Goal: Information Seeking & Learning: Learn about a topic

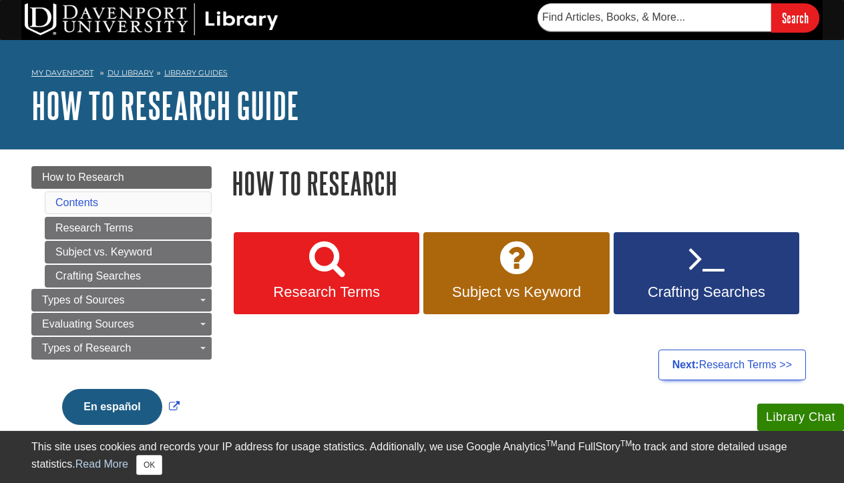
click at [91, 203] on link "Contents" at bounding box center [76, 202] width 43 height 11
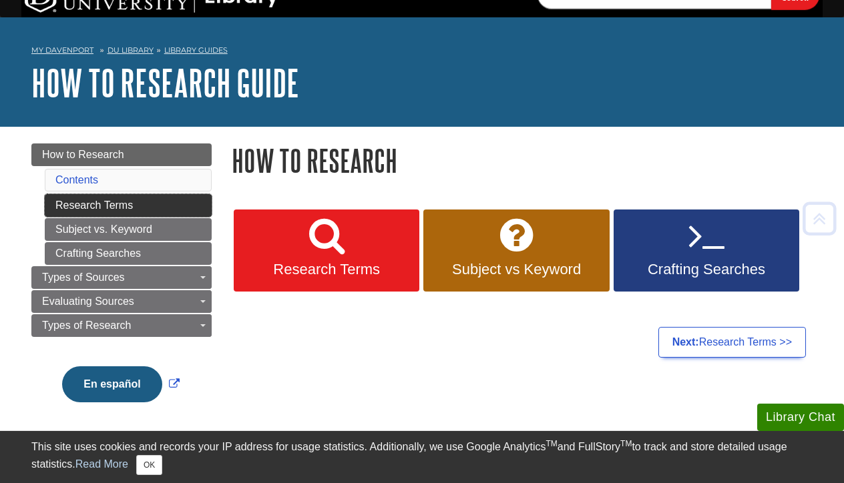
scroll to position [24, 0]
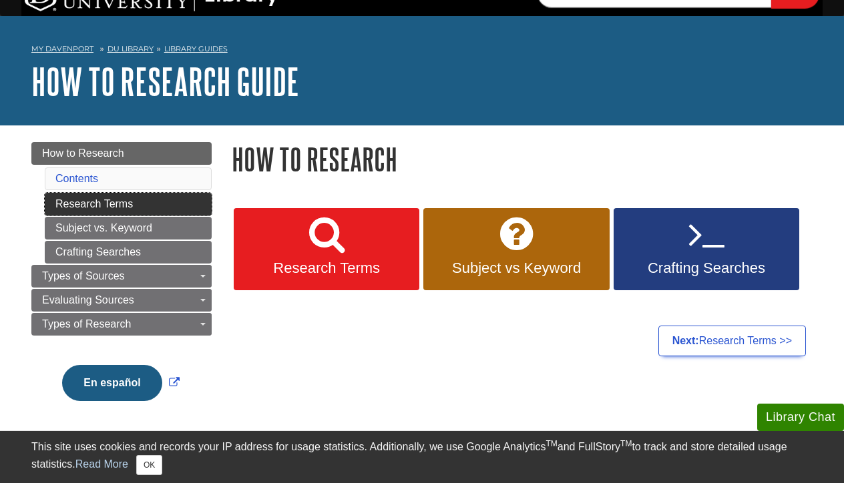
click at [103, 205] on link "Research Terms" at bounding box center [128, 204] width 167 height 23
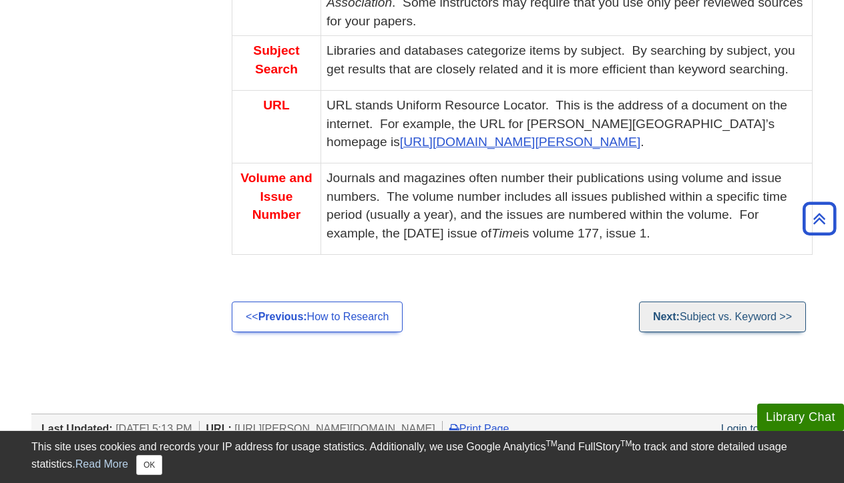
scroll to position [1091, 0]
click at [689, 301] on link "Next: Subject vs. Keyword >>" at bounding box center [722, 316] width 167 height 31
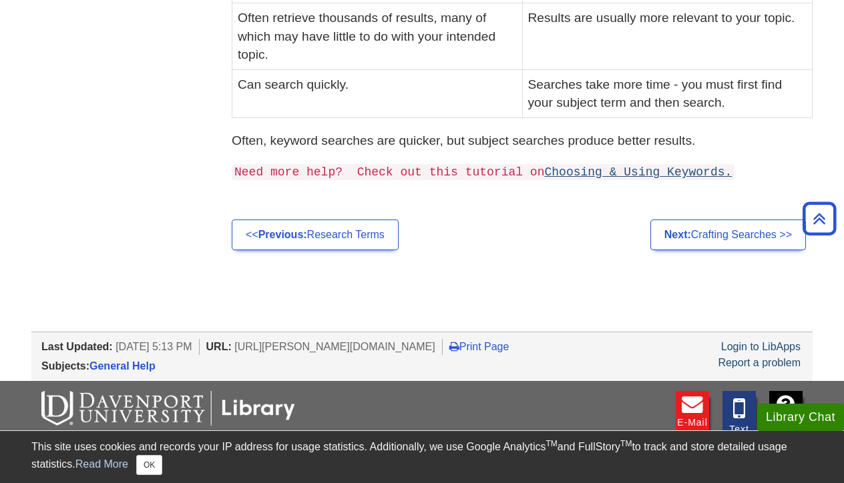
scroll to position [531, 0]
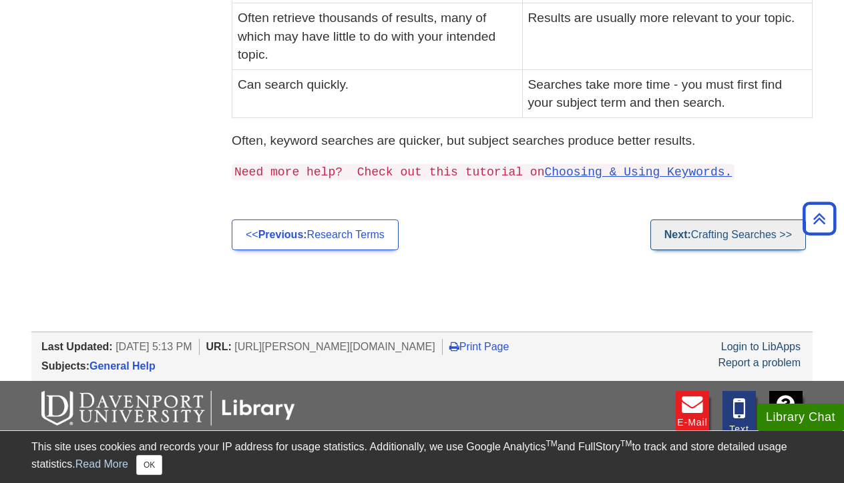
click at [700, 229] on link "Next: Crafting Searches >>" at bounding box center [728, 235] width 156 height 31
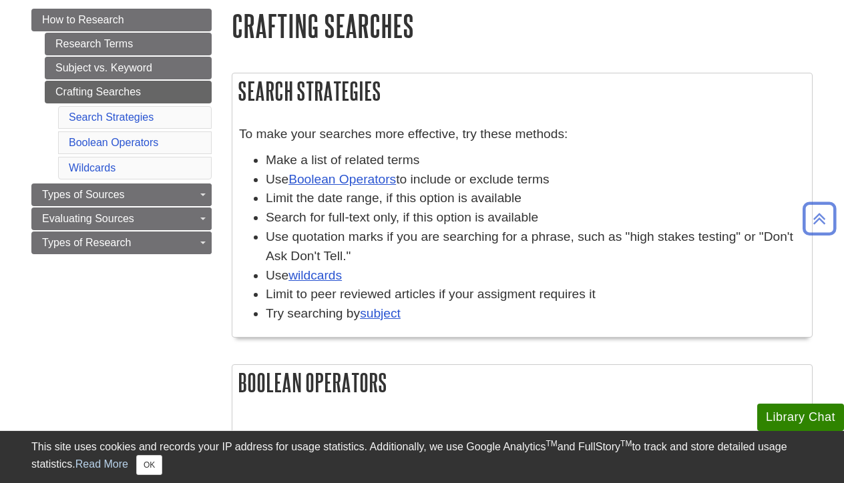
scroll to position [158, 0]
click at [352, 181] on link "Boolean Operators" at bounding box center [341, 179] width 107 height 14
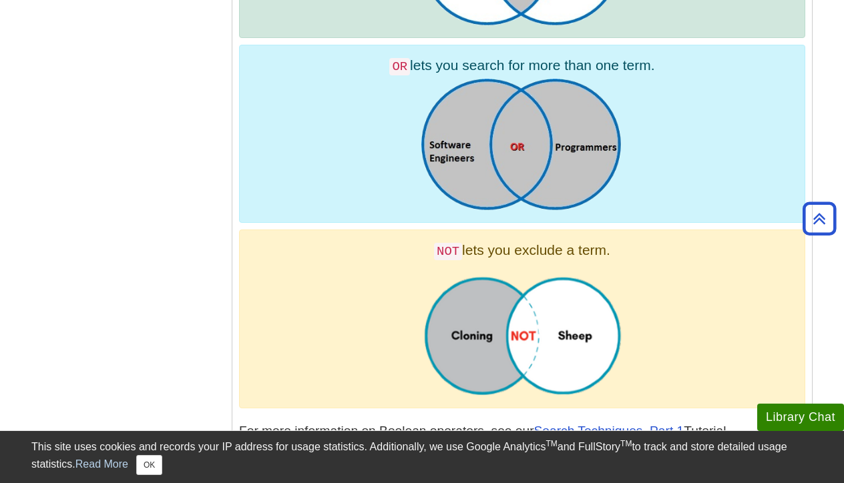
scroll to position [774, 0]
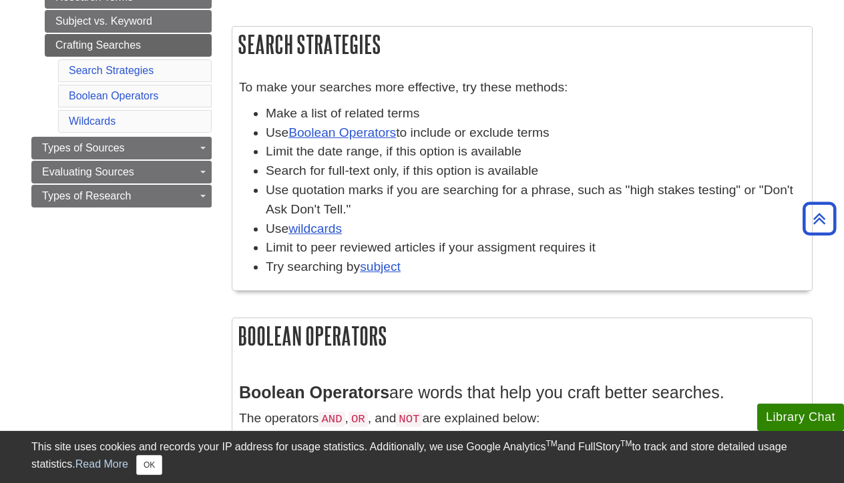
scroll to position [205, 0]
click at [326, 230] on link "wildcards" at bounding box center [314, 228] width 53 height 14
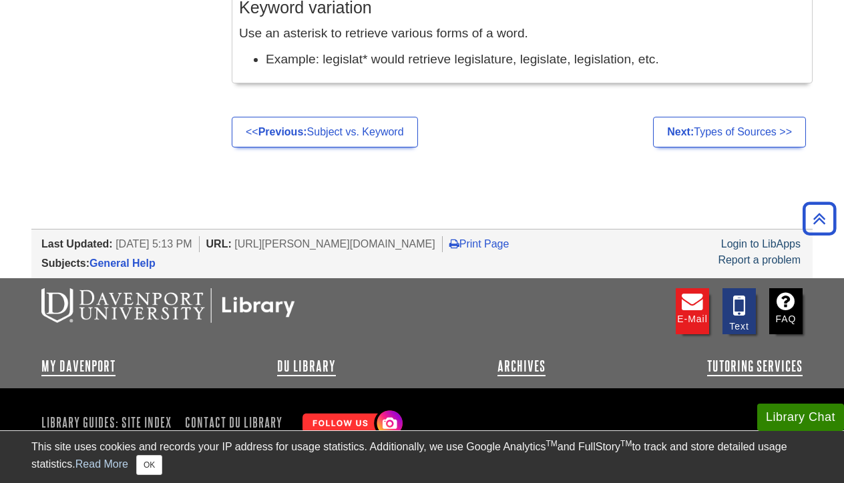
scroll to position [1448, 0]
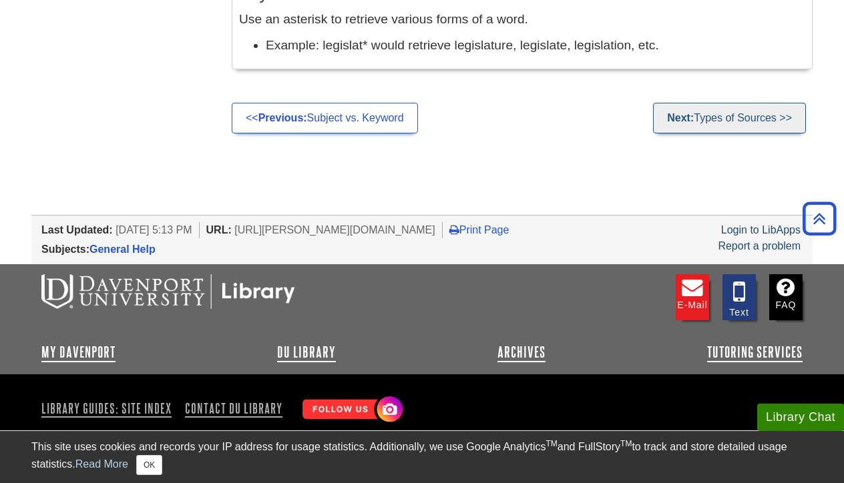
click at [713, 111] on link "Next: Types of Sources >>" at bounding box center [729, 118] width 153 height 31
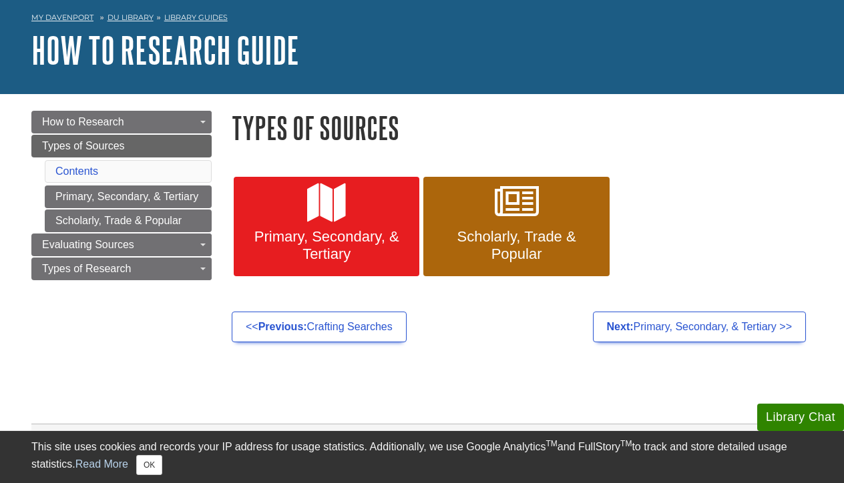
scroll to position [60, 0]
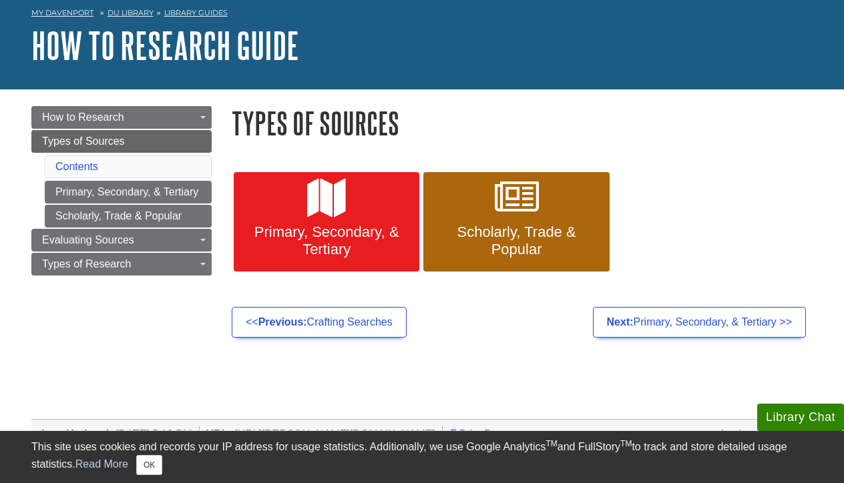
click at [326, 234] on span "Primary, Secondary, & Tertiary" at bounding box center [327, 241] width 166 height 35
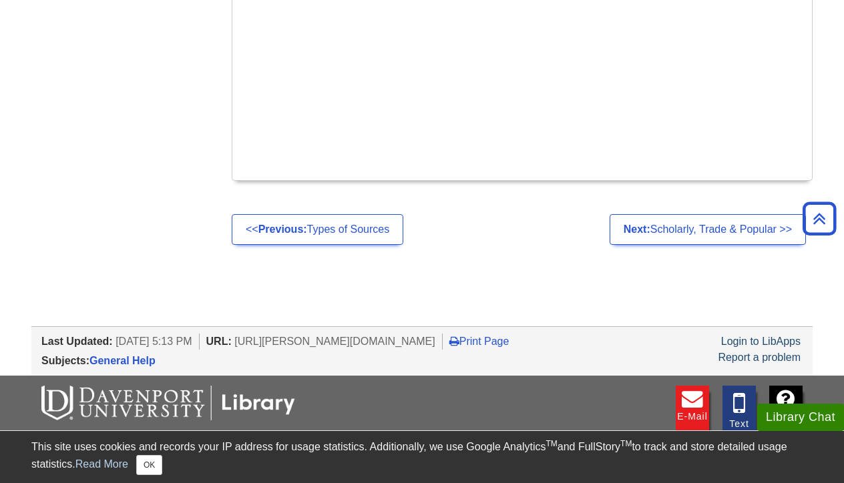
scroll to position [887, 0]
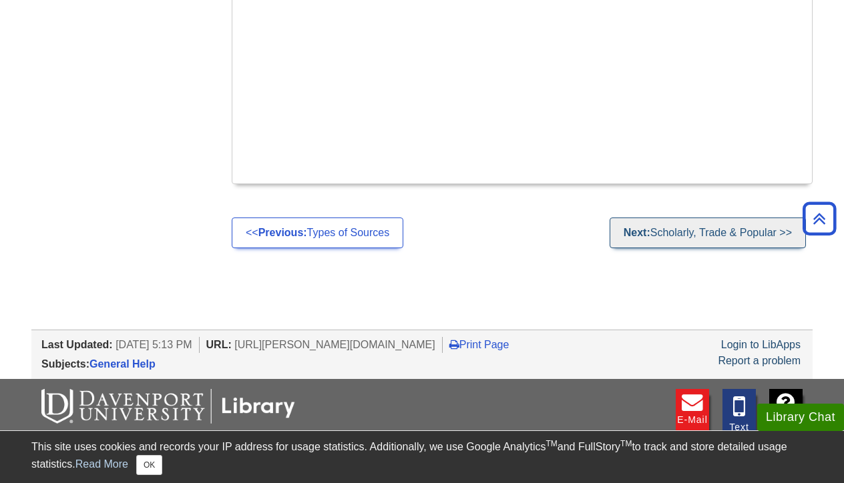
click at [674, 218] on link "Next: Scholarly, Trade & Popular >>" at bounding box center [708, 233] width 196 height 31
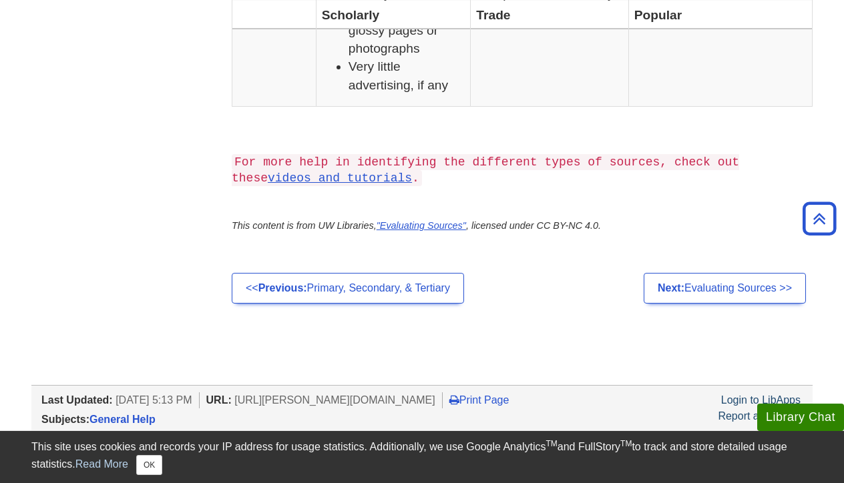
scroll to position [1301, 0]
click at [716, 303] on link "Next: Evaluating Sources >>" at bounding box center [725, 287] width 162 height 31
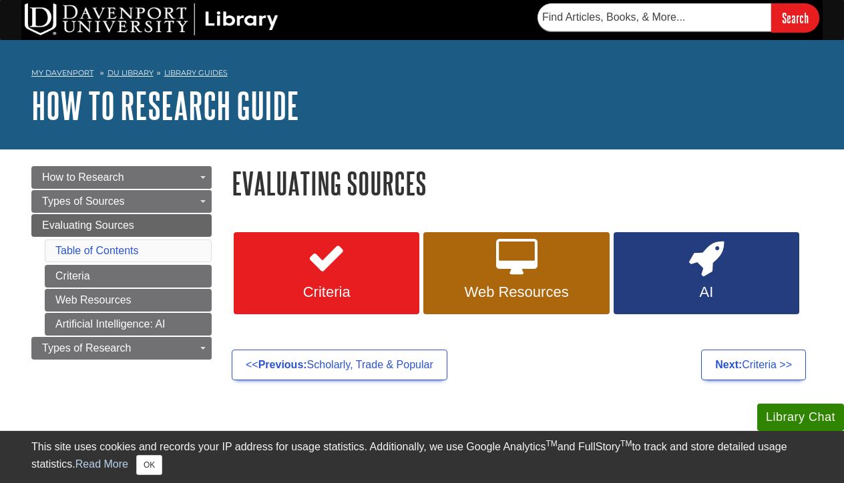
click at [343, 280] on link "Criteria" at bounding box center [327, 273] width 186 height 83
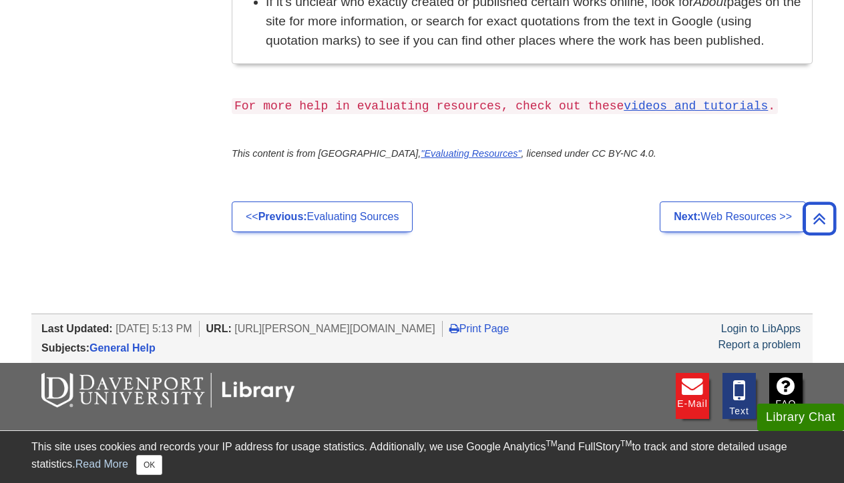
scroll to position [1186, 0]
click at [727, 201] on link "Next: Web Resources >>" at bounding box center [733, 216] width 146 height 31
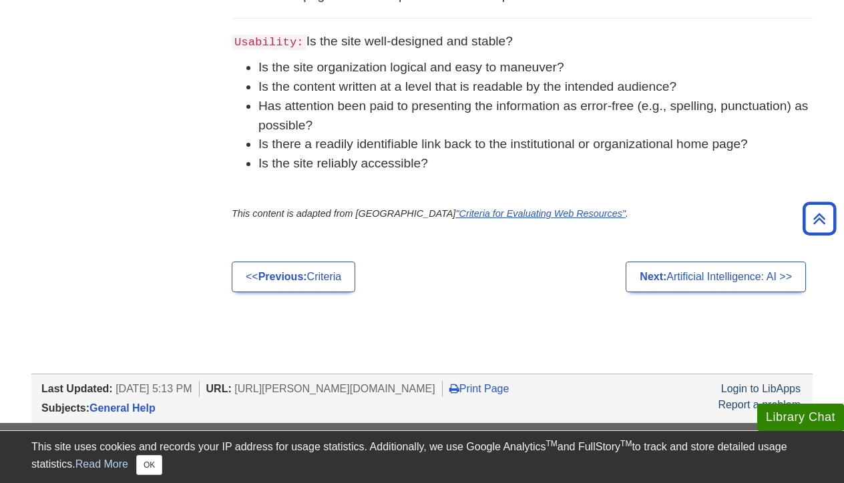
scroll to position [890, 0]
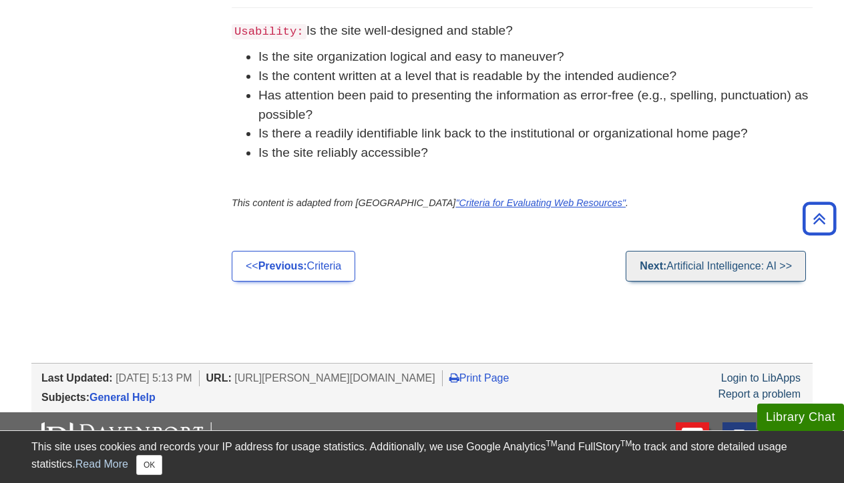
click at [684, 282] on link "Next: Artificial Intelligence: AI >>" at bounding box center [716, 266] width 180 height 31
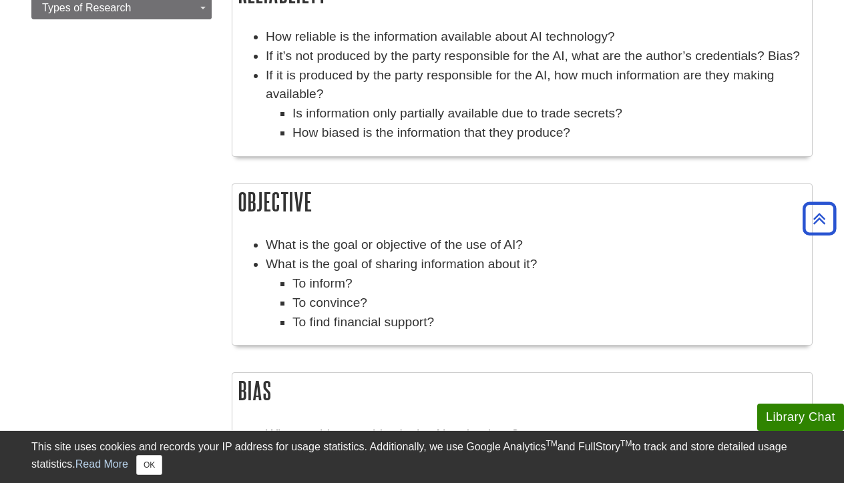
scroll to position [6, 0]
